Goal: Navigation & Orientation: Find specific page/section

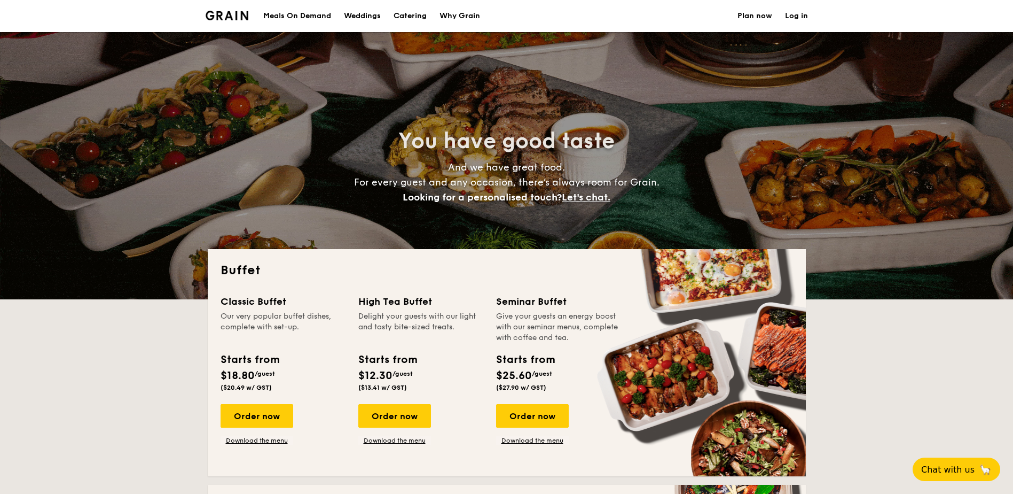
select select
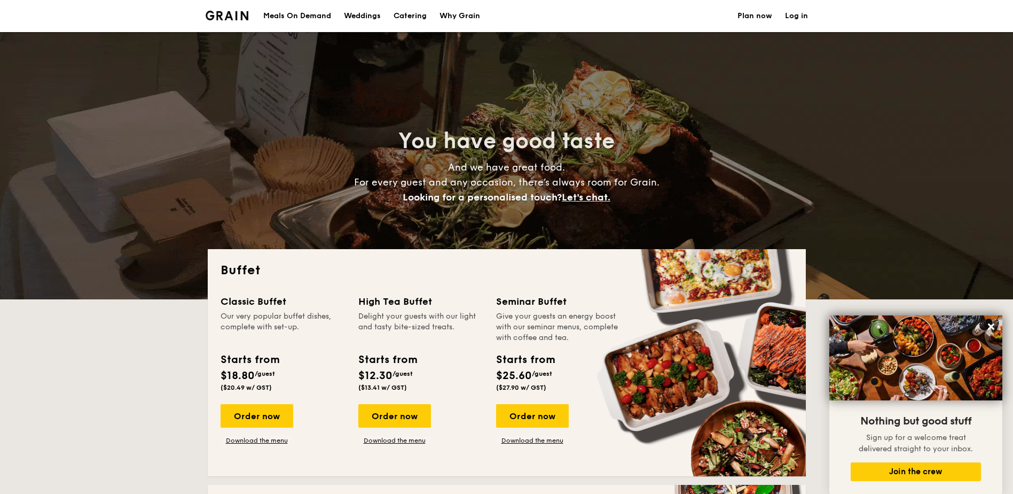
click at [312, 14] on div "Meals On Demand" at bounding box center [297, 16] width 68 height 32
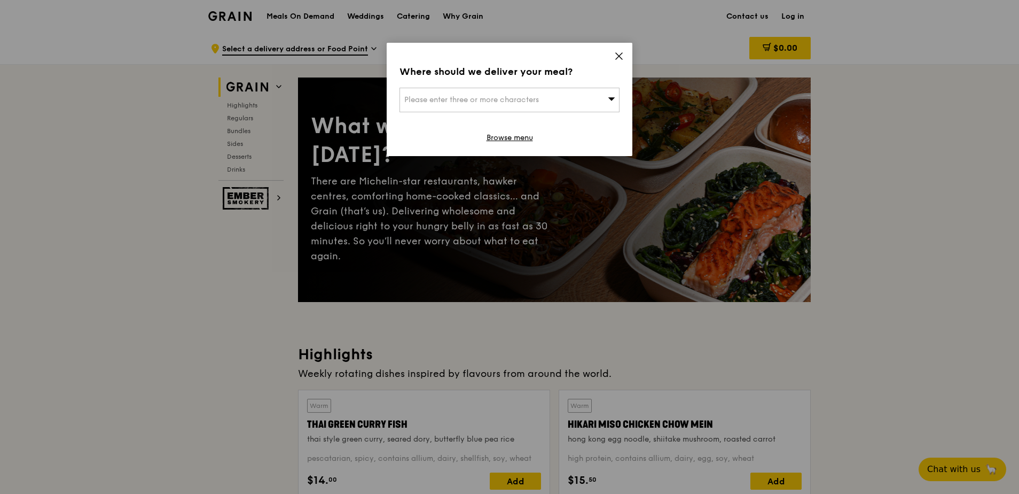
click at [617, 54] on icon at bounding box center [619, 56] width 6 height 6
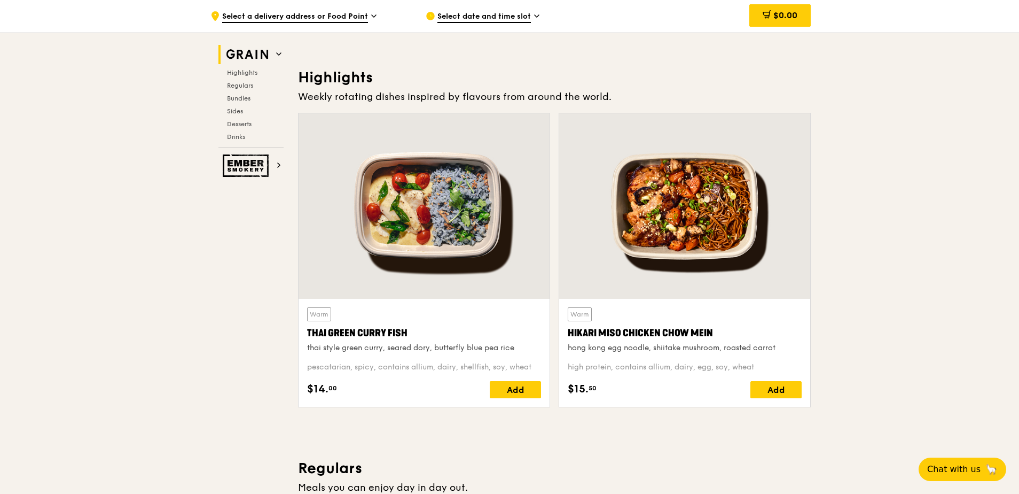
scroll to position [320, 0]
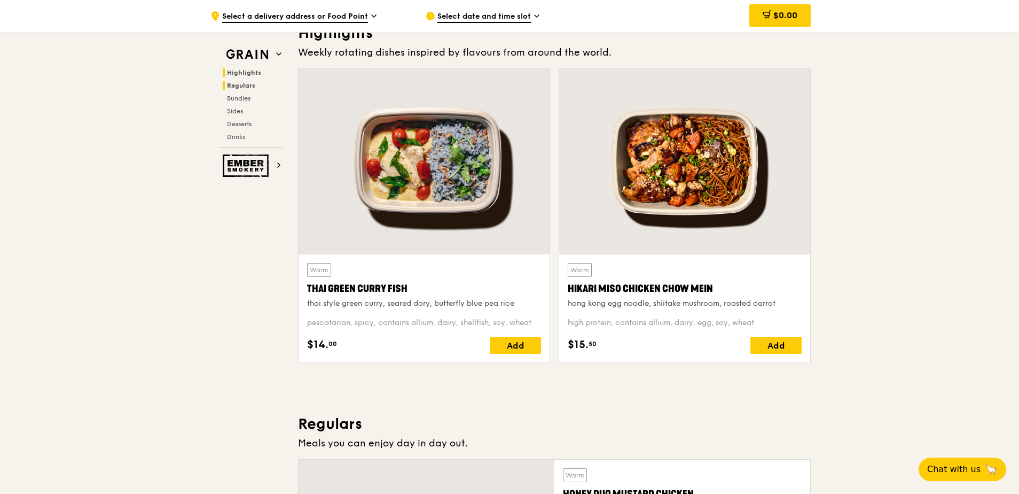
click at [247, 89] on span "Regulars" at bounding box center [241, 85] width 28 height 7
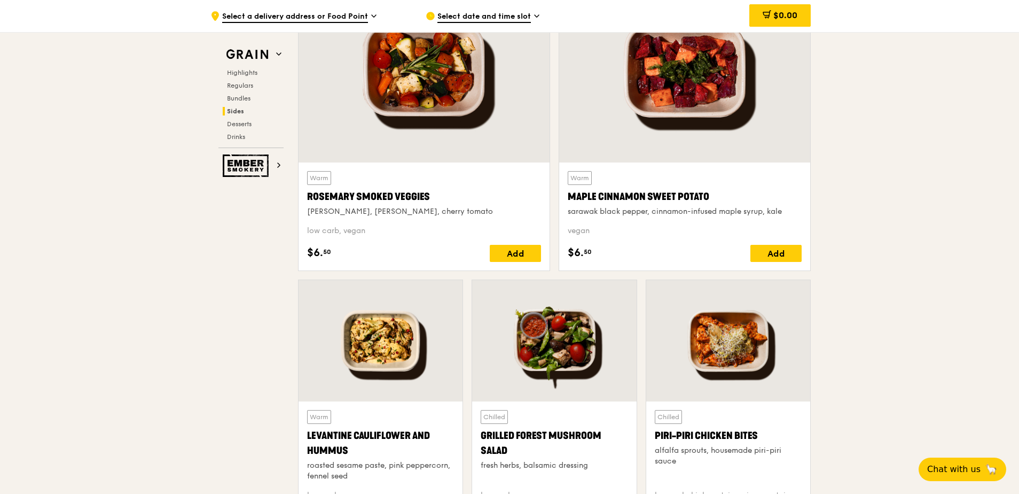
scroll to position [2561, 0]
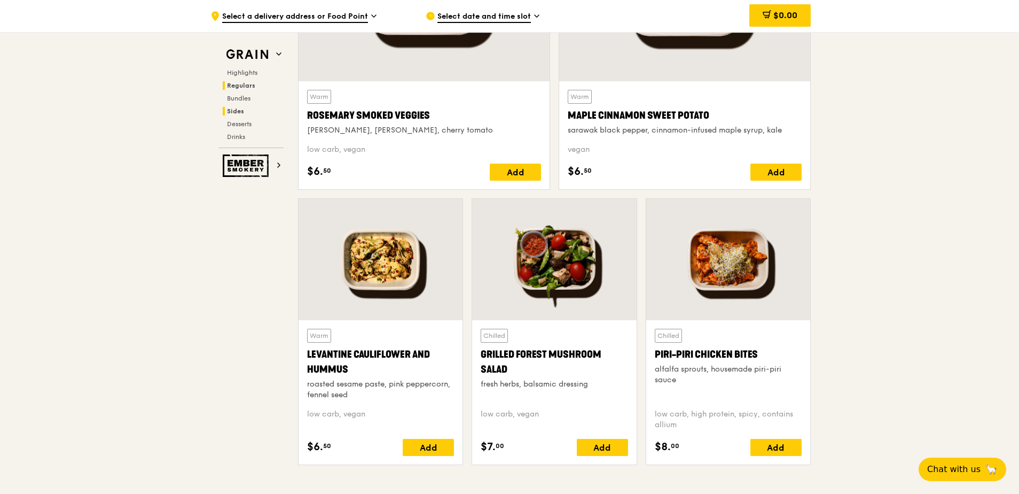
click at [247, 82] on span "Regulars" at bounding box center [241, 85] width 28 height 7
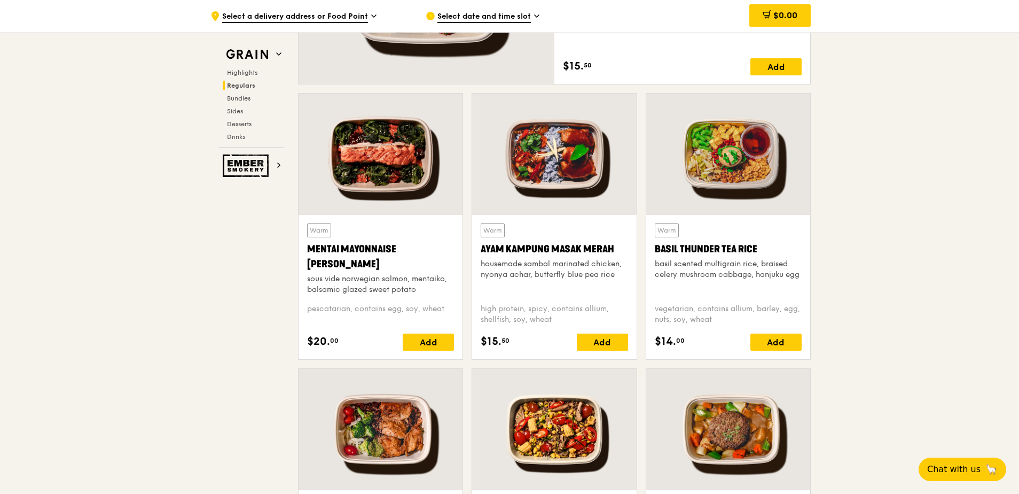
scroll to position [1066, 0]
